Goal: Information Seeking & Learning: Learn about a topic

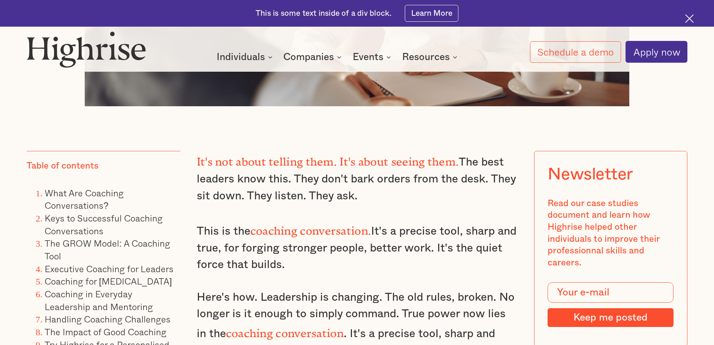
scroll to position [600, 0]
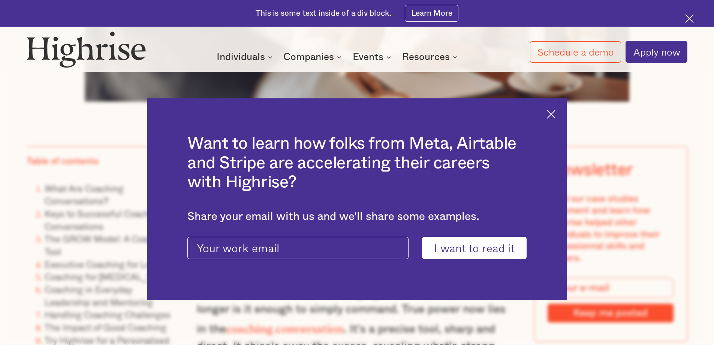
click at [555, 119] on div "Want to learn how folks from Meta, Airtable and Stripe are accelerating their c…" at bounding box center [357, 199] width 420 height 202
click at [553, 114] on img at bounding box center [551, 114] width 9 height 9
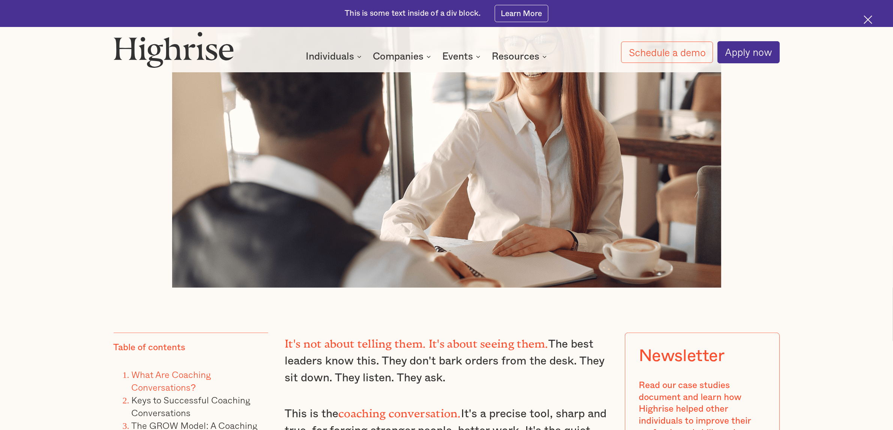
scroll to position [422, 0]
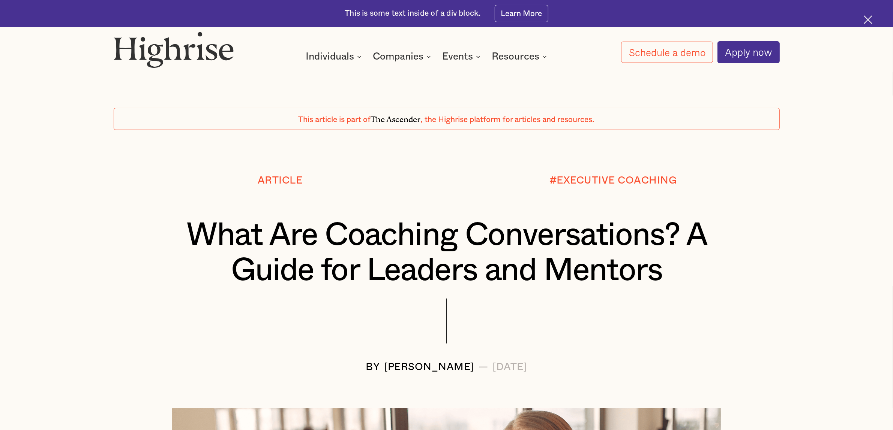
click at [515, 245] on h1 "What Are Coaching Conversations? A Guide for Leaders and Mentors" at bounding box center [446, 253] width 597 height 70
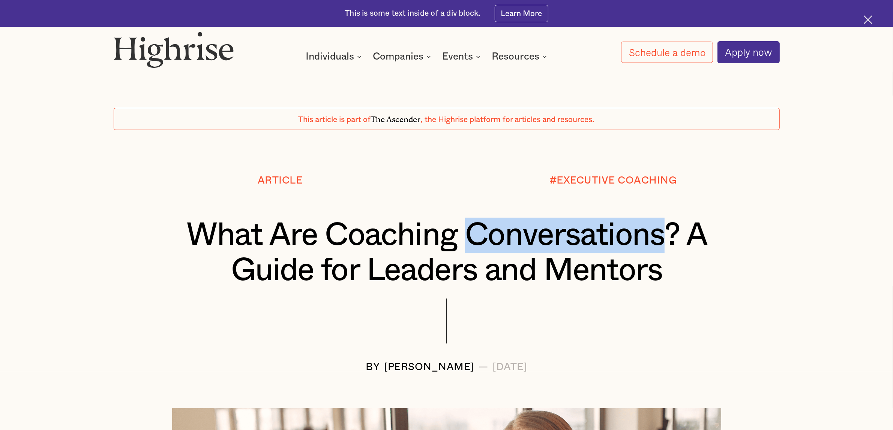
click at [515, 245] on h1 "What Are Coaching Conversations? A Guide for Leaders and Mentors" at bounding box center [446, 253] width 597 height 70
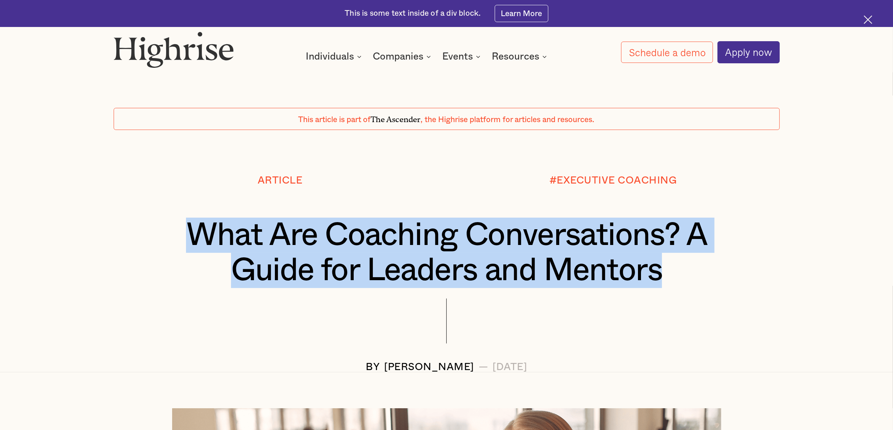
click at [515, 245] on h1 "What Are Coaching Conversations? A Guide for Leaders and Mentors" at bounding box center [446, 253] width 597 height 70
copy h1 "What Are Coaching Conversations? A Guide for Leaders and Mentors"
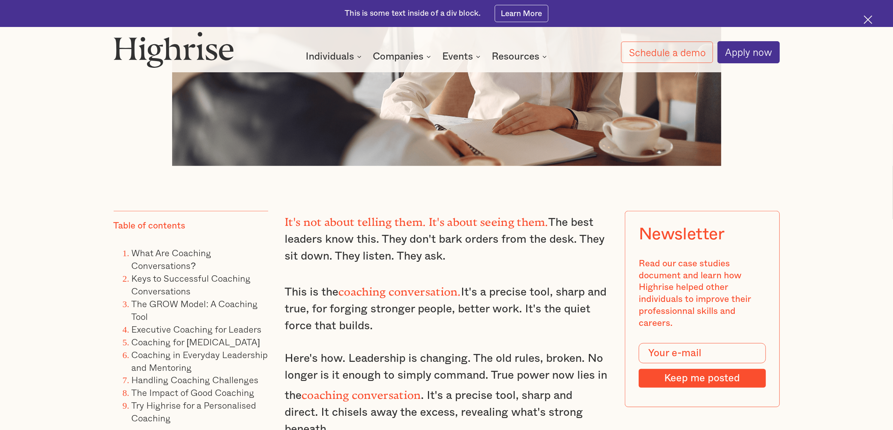
scroll to position [609, 0]
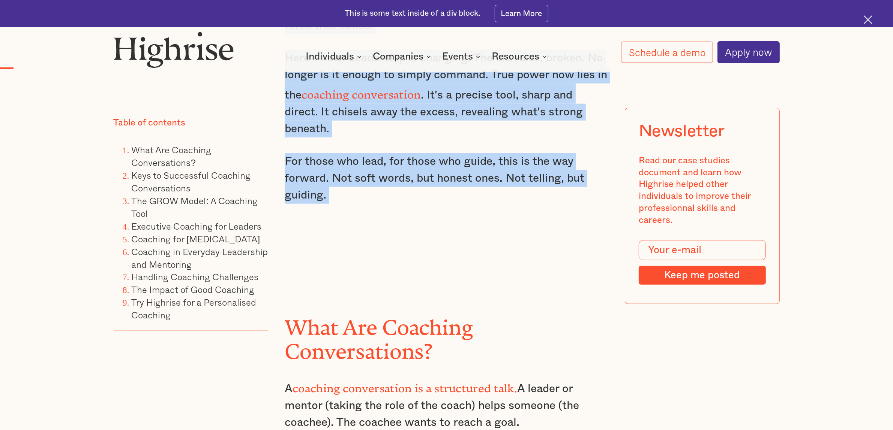
drag, startPoint x: 289, startPoint y: 156, endPoint x: 553, endPoint y: 243, distance: 277.4
click at [558, 243] on div "It's not about telling them. It's about seeing them. The best leaders know this…" at bounding box center [447, 81] width 324 height 342
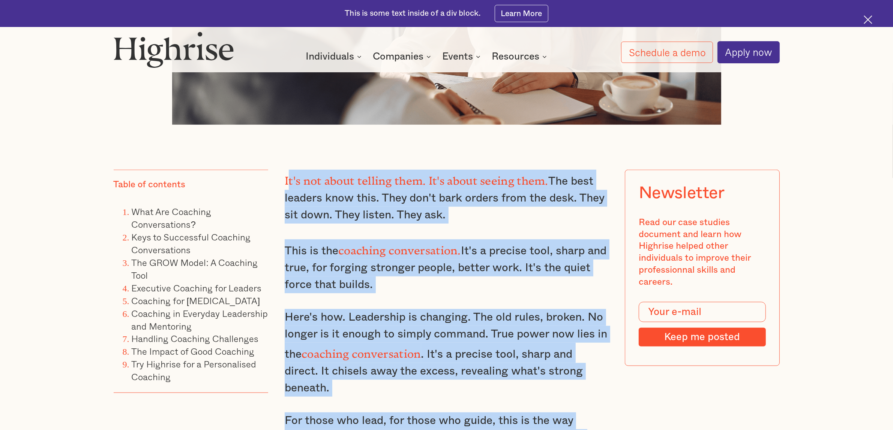
scroll to position [562, 0]
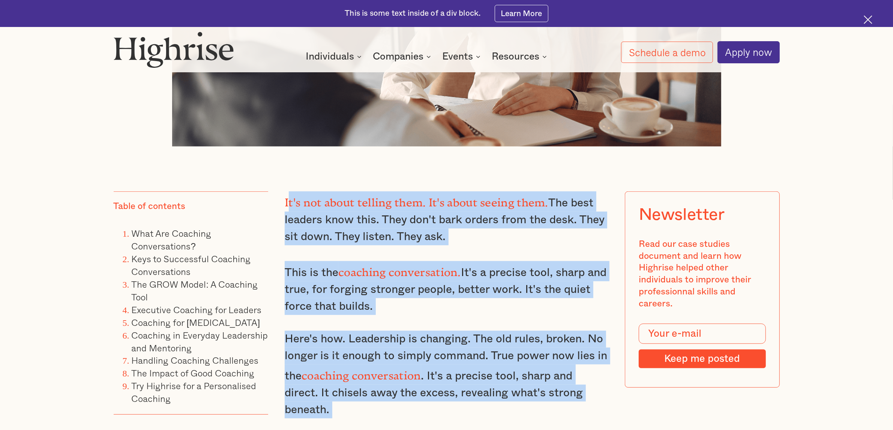
click at [345, 210] on p "It's not about telling them. It's about seeing them. The best leaders know this…" at bounding box center [447, 219] width 324 height 54
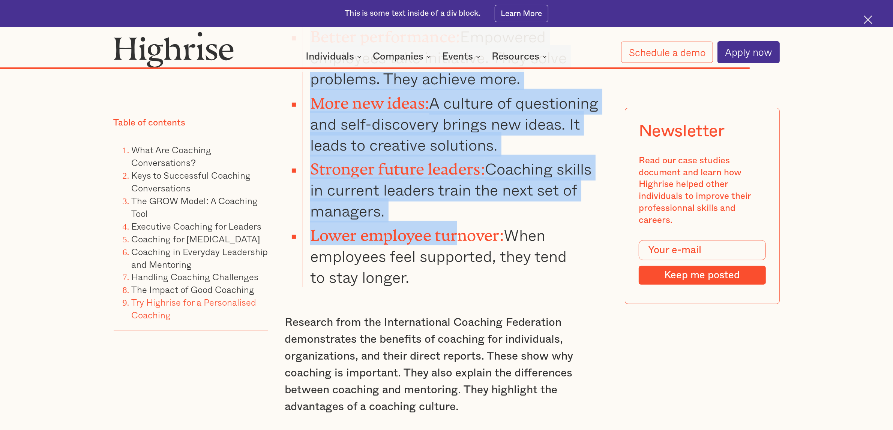
scroll to position [7615, 0]
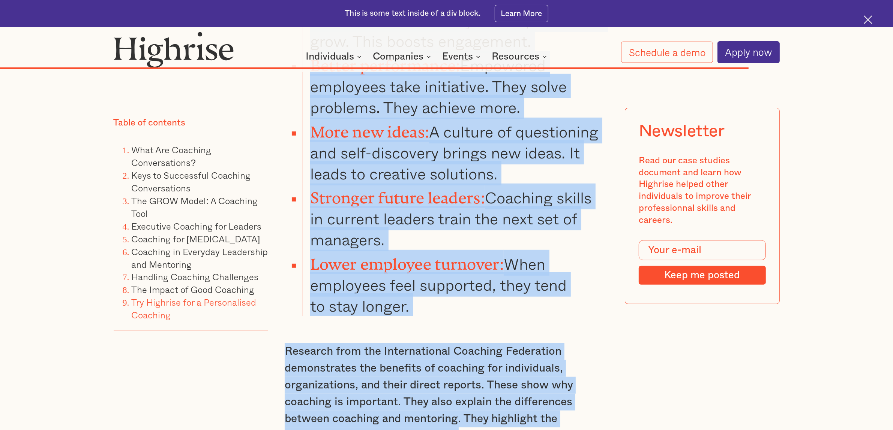
drag, startPoint x: 286, startPoint y: 201, endPoint x: 469, endPoint y: 357, distance: 241.2
click at [470, 357] on p "Research from the International Coaching Federation demonstrates the benefits o…" at bounding box center [447, 393] width 324 height 101
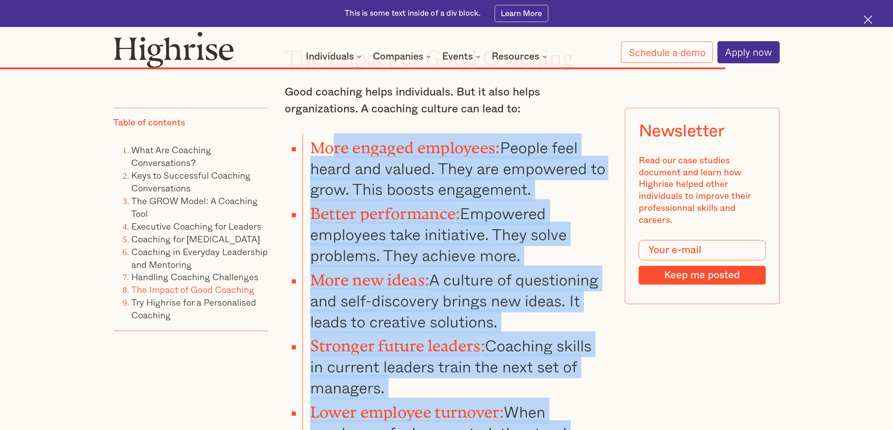
scroll to position [7381, 0]
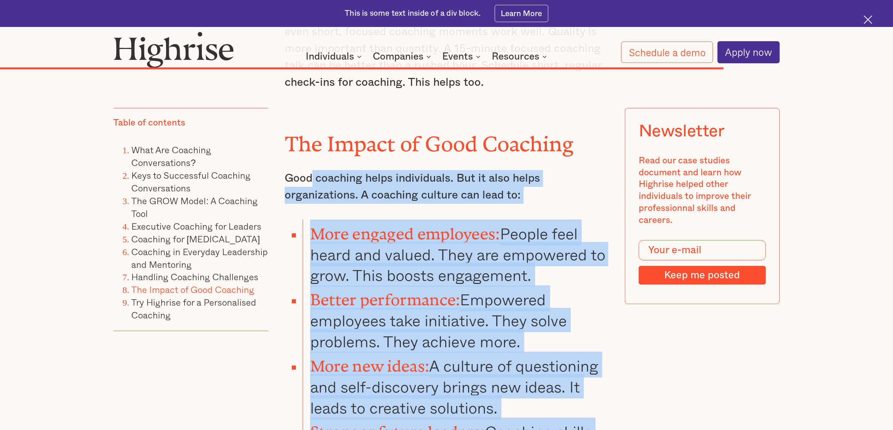
drag, startPoint x: 463, startPoint y: 373, endPoint x: 315, endPoint y: 117, distance: 296.5
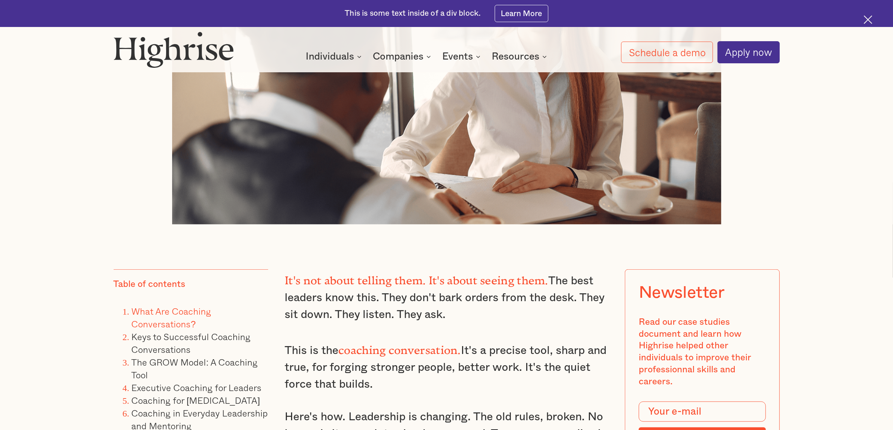
scroll to position [671, 0]
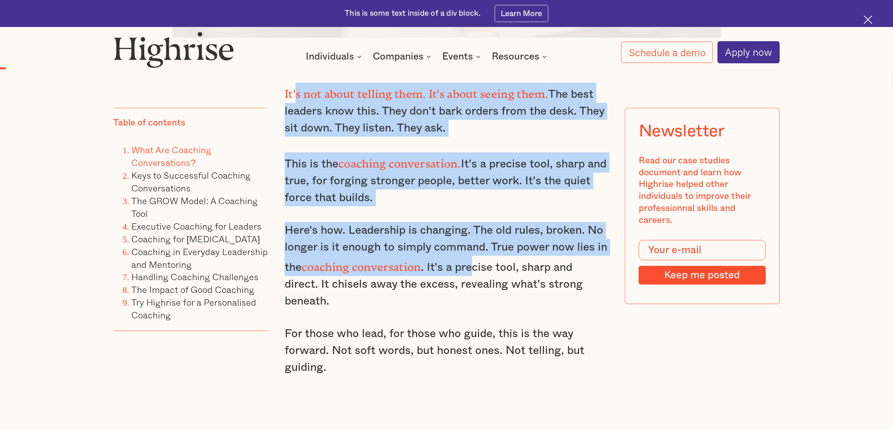
drag, startPoint x: 305, startPoint y: 92, endPoint x: 470, endPoint y: 252, distance: 229.9
click at [470, 252] on div "It's not about telling them. It's about seeing them. The best leaders know this…" at bounding box center [447, 254] width 324 height 342
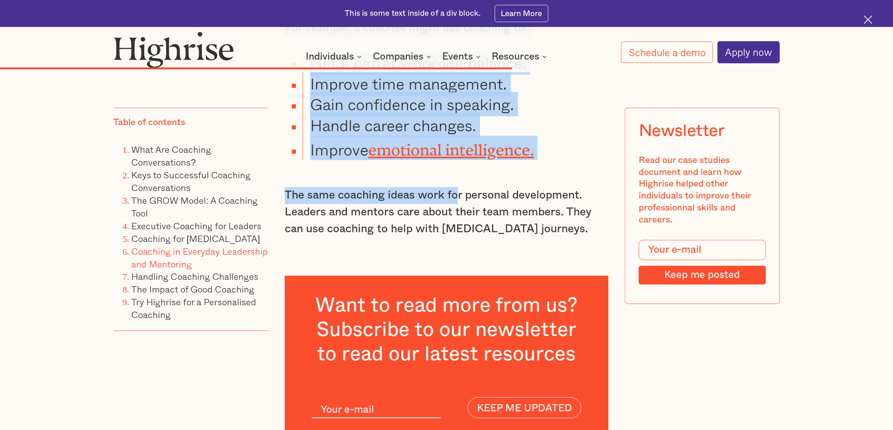
scroll to position [5283, 0]
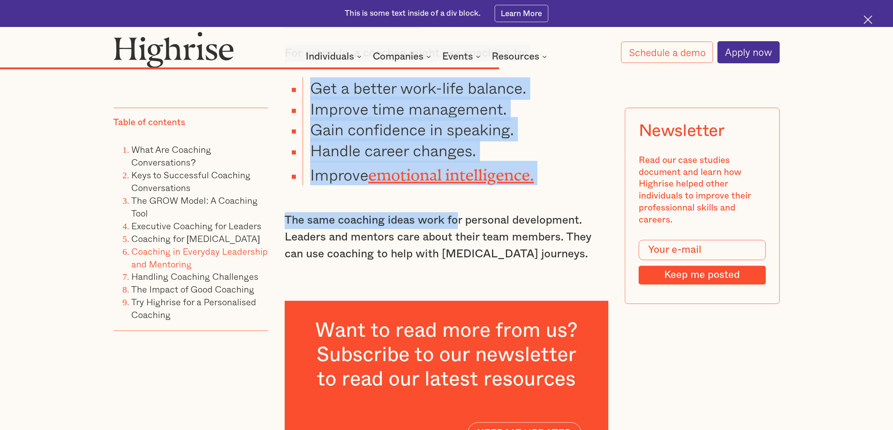
drag, startPoint x: 390, startPoint y: 167, endPoint x: 580, endPoint y: 208, distance: 194.1
copy div "Lo'i dol sitam consect adip. El's doeiu tempor inci. Utl etdo magnaal enim admi…"
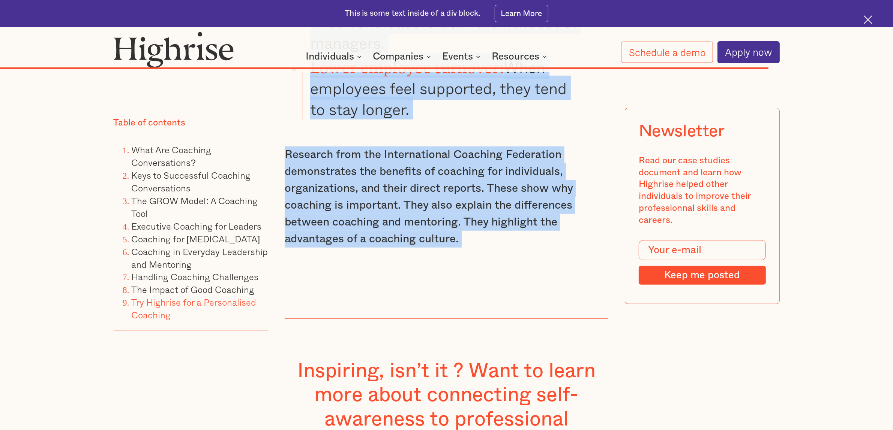
scroll to position [7795, 0]
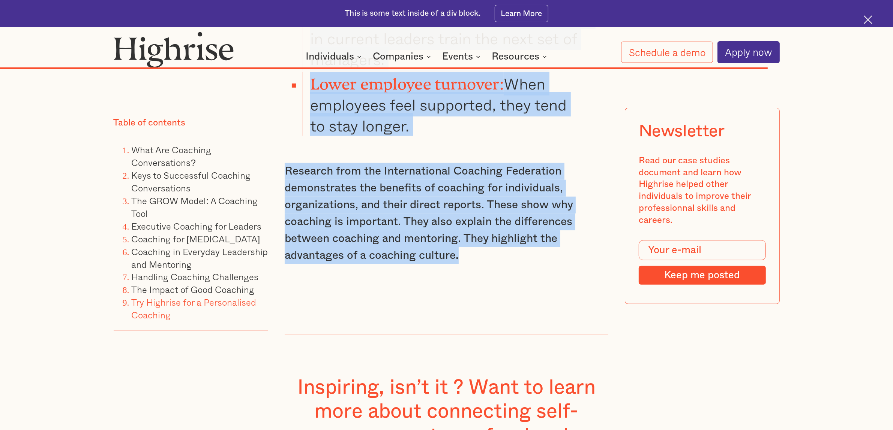
drag, startPoint x: 297, startPoint y: 148, endPoint x: 460, endPoint y: 173, distance: 164.2
copy div "Coaching in Everyday Leadership and Mentoring Coaching talks don't always need …"
